Goal: Task Accomplishment & Management: Use online tool/utility

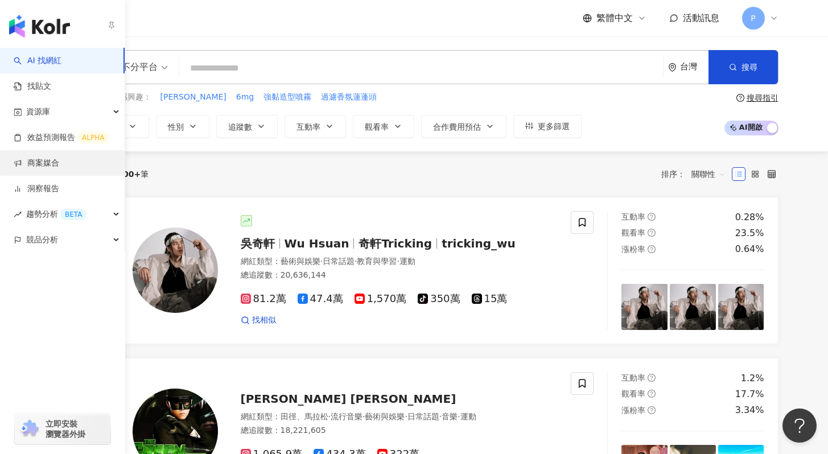
click at [37, 158] on link "商案媒合" at bounding box center [37, 163] width 46 height 11
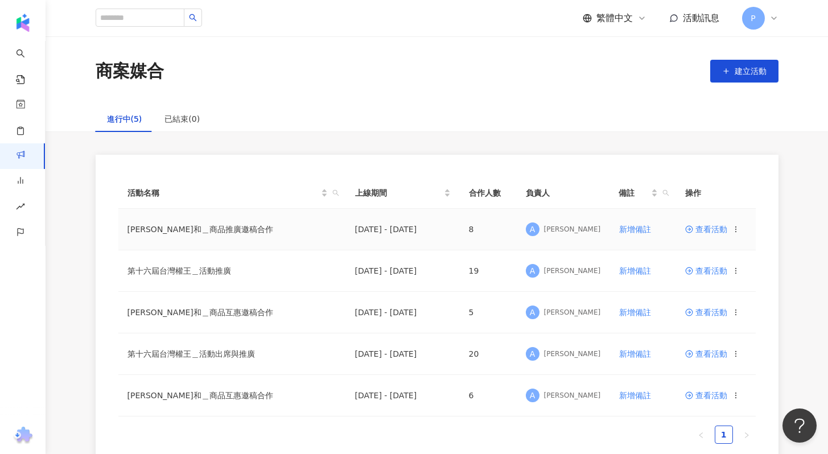
click at [715, 231] on span "查看活動" at bounding box center [707, 229] width 42 height 8
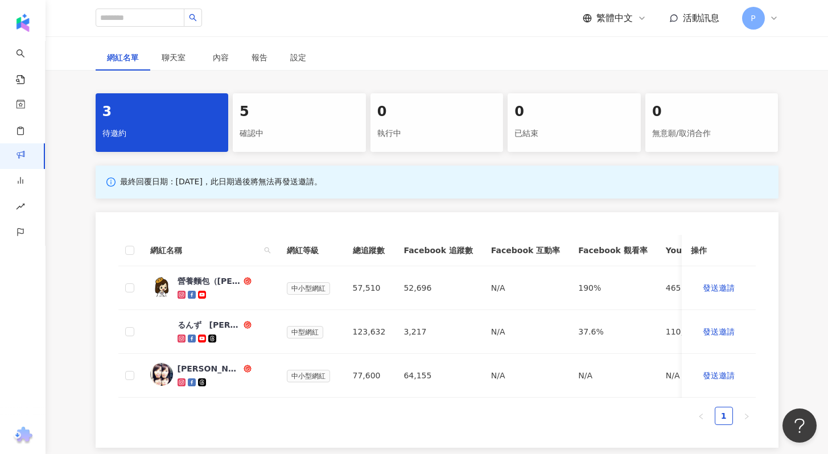
scroll to position [352, 0]
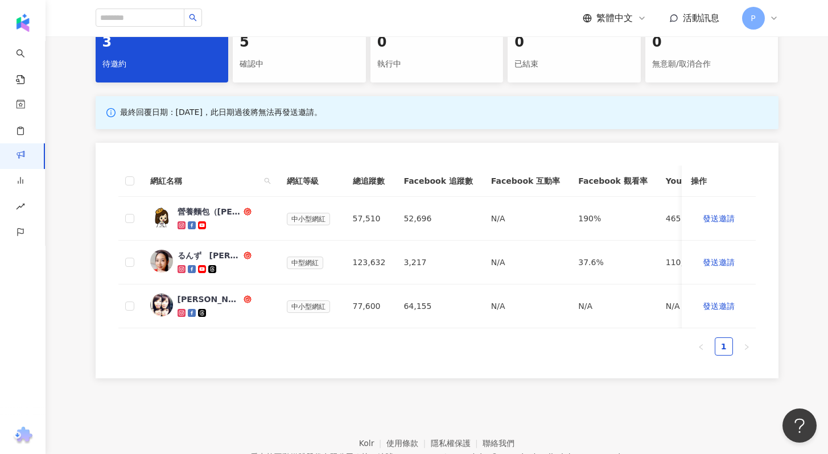
click at [265, 55] on div "確認中" at bounding box center [300, 64] width 120 height 19
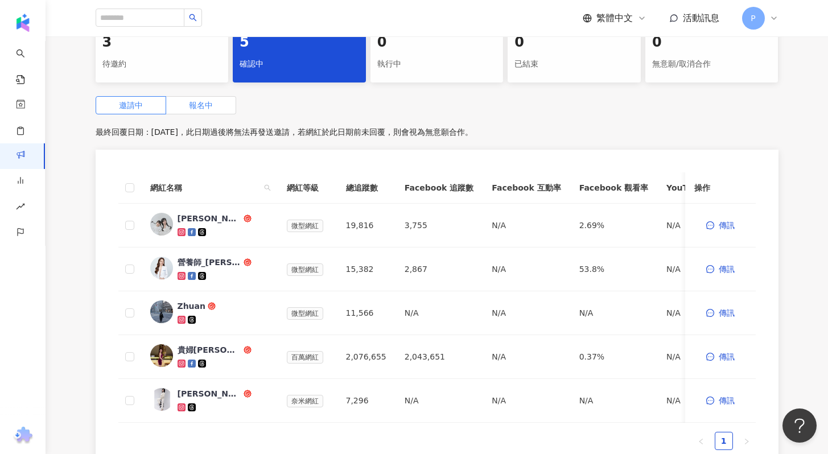
click at [210, 107] on span "報名中" at bounding box center [201, 105] width 24 height 9
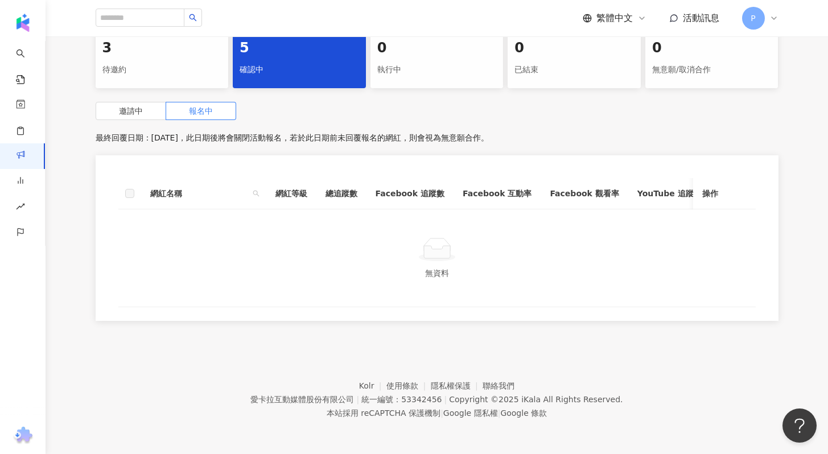
click at [129, 62] on div "待邀約" at bounding box center [162, 69] width 120 height 19
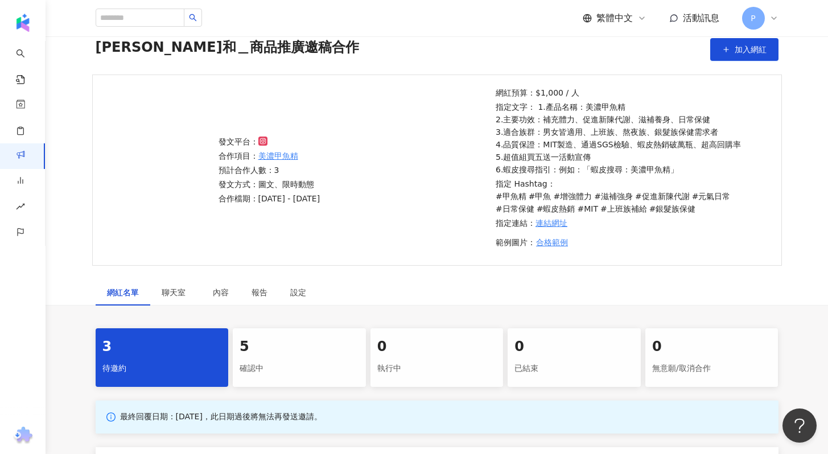
scroll to position [211, 0]
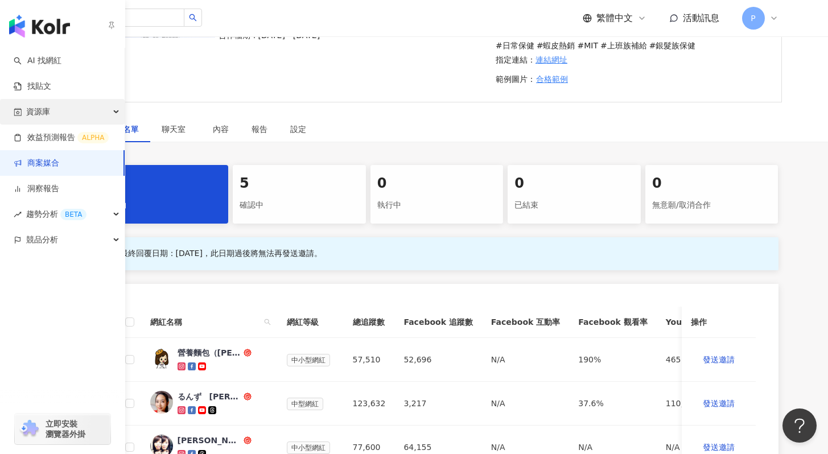
click at [52, 112] on div "資源庫" at bounding box center [62, 112] width 125 height 26
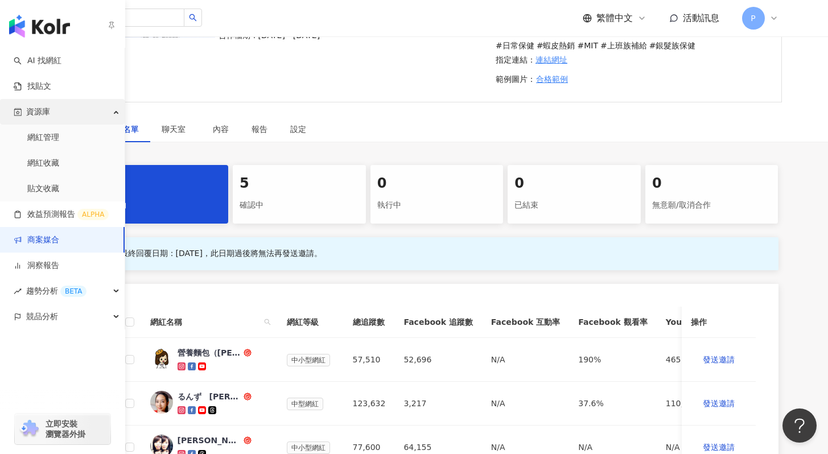
click at [52, 112] on div "資源庫" at bounding box center [62, 112] width 125 height 26
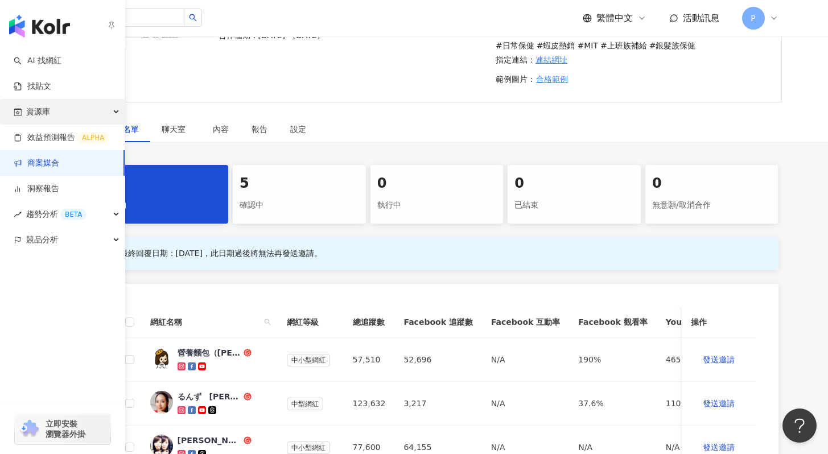
click at [52, 112] on div "資源庫" at bounding box center [62, 112] width 125 height 26
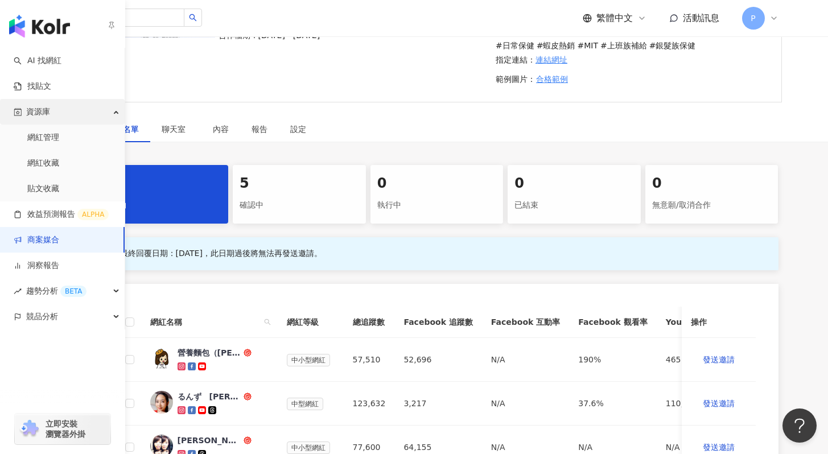
click at [52, 112] on div "資源庫" at bounding box center [62, 112] width 125 height 26
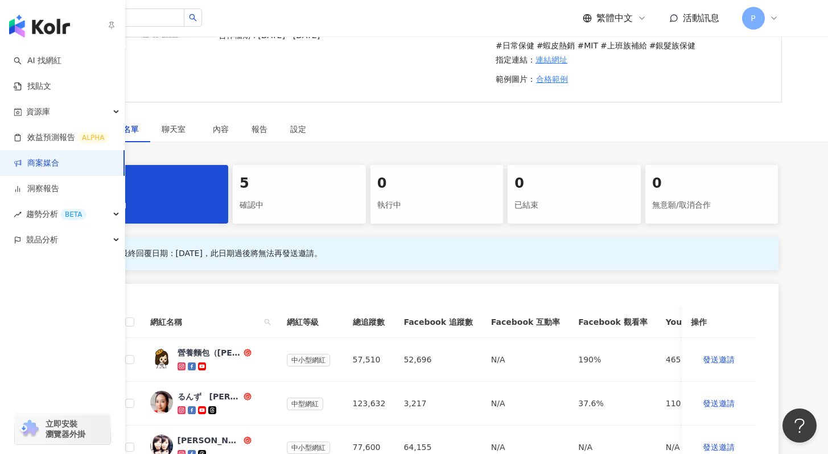
click at [58, 161] on link "商案媒合" at bounding box center [37, 163] width 46 height 11
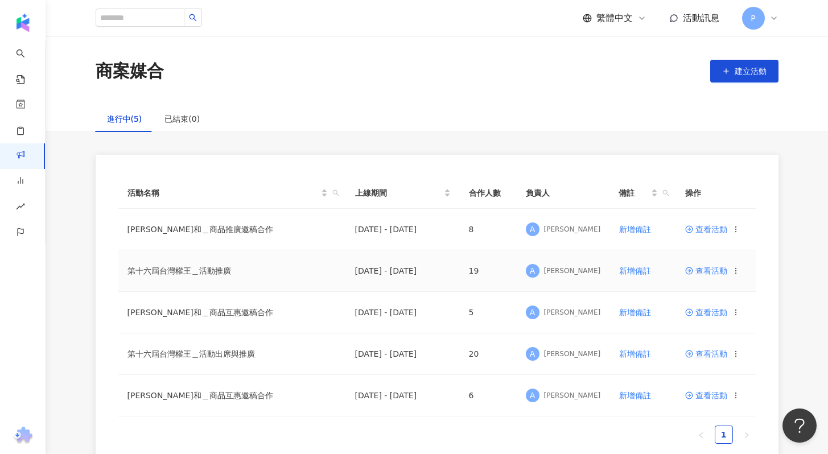
click at [710, 273] on span "查看活動" at bounding box center [707, 271] width 42 height 8
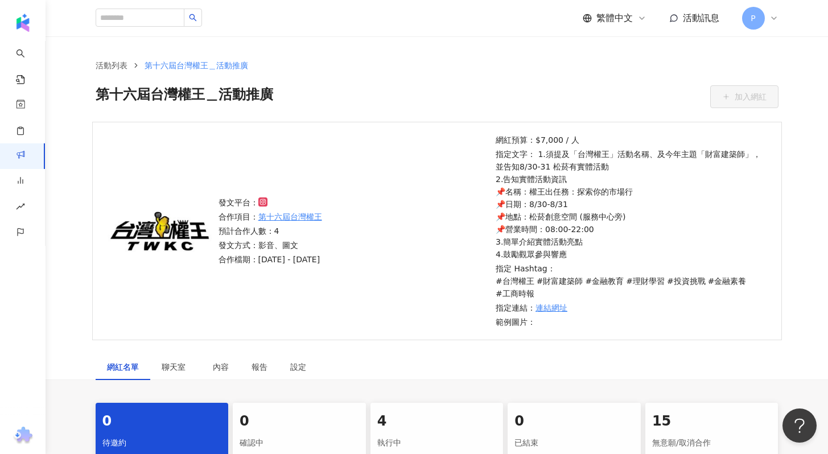
click at [559, 309] on link "連結網址" at bounding box center [552, 308] width 32 height 13
